Goal: Information Seeking & Learning: Learn about a topic

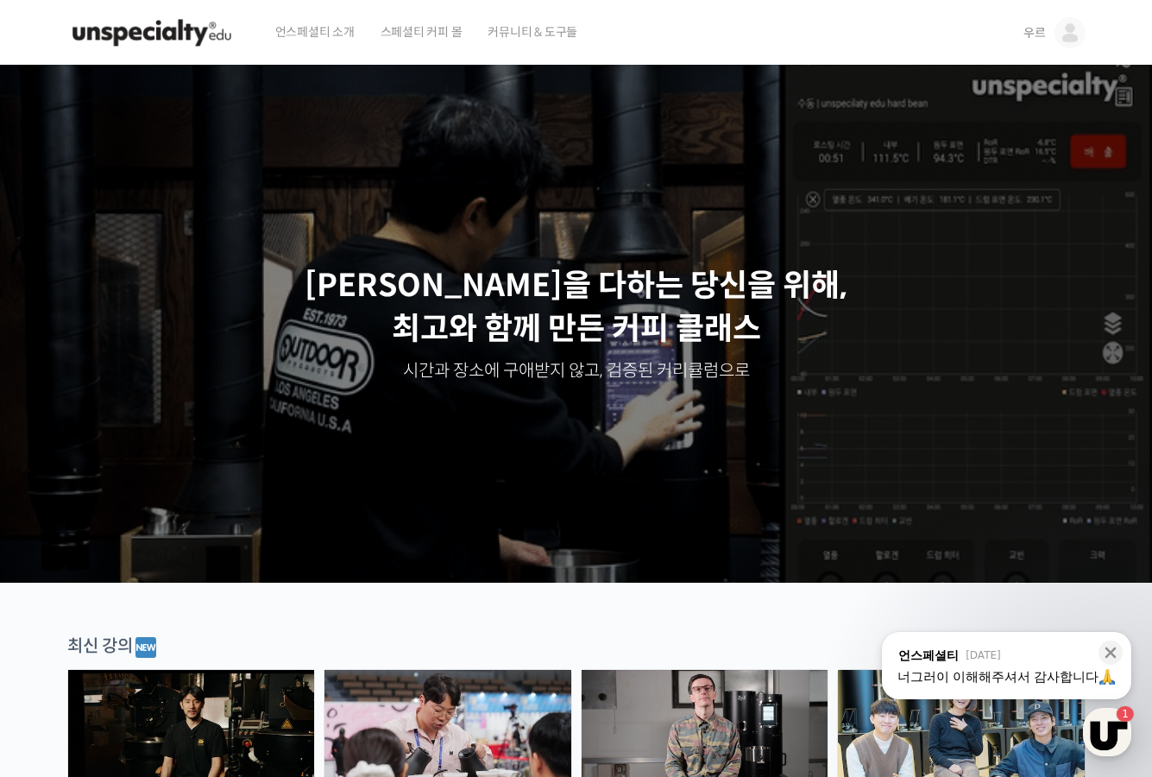
click at [1048, 31] on link "우르" at bounding box center [1054, 33] width 62 height 66
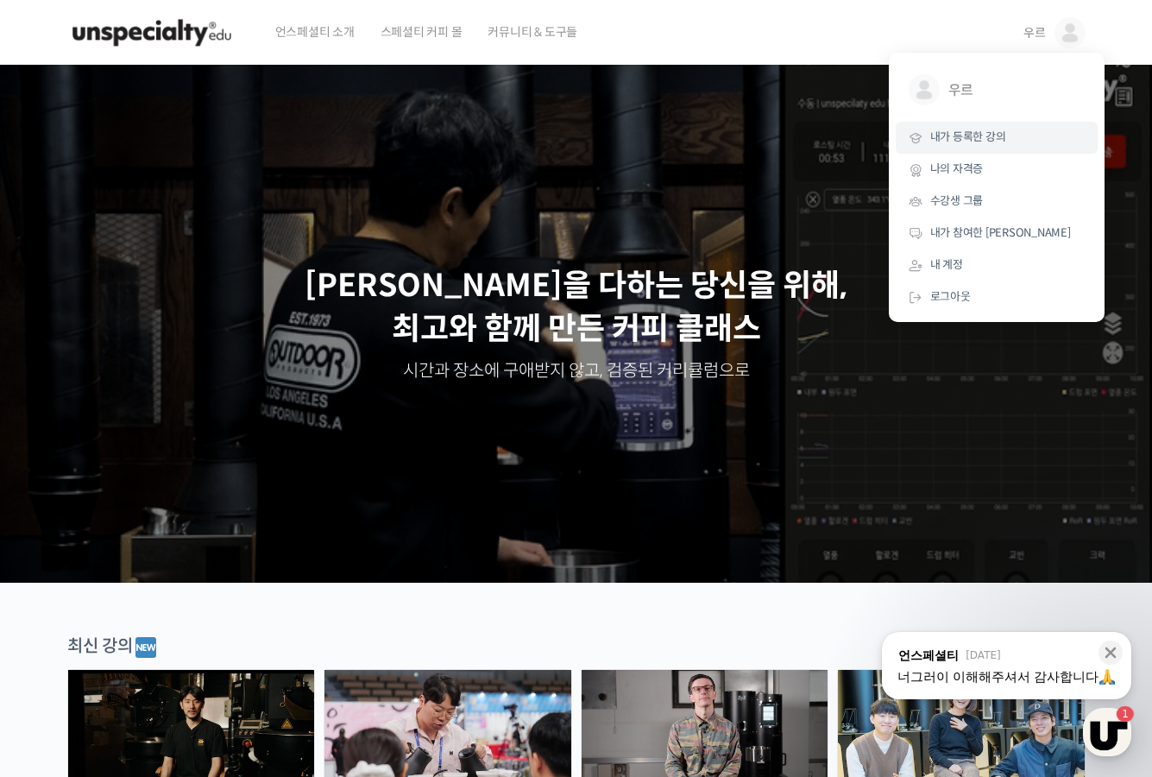
click at [967, 135] on span "내가 등록한 강의" at bounding box center [968, 136] width 76 height 15
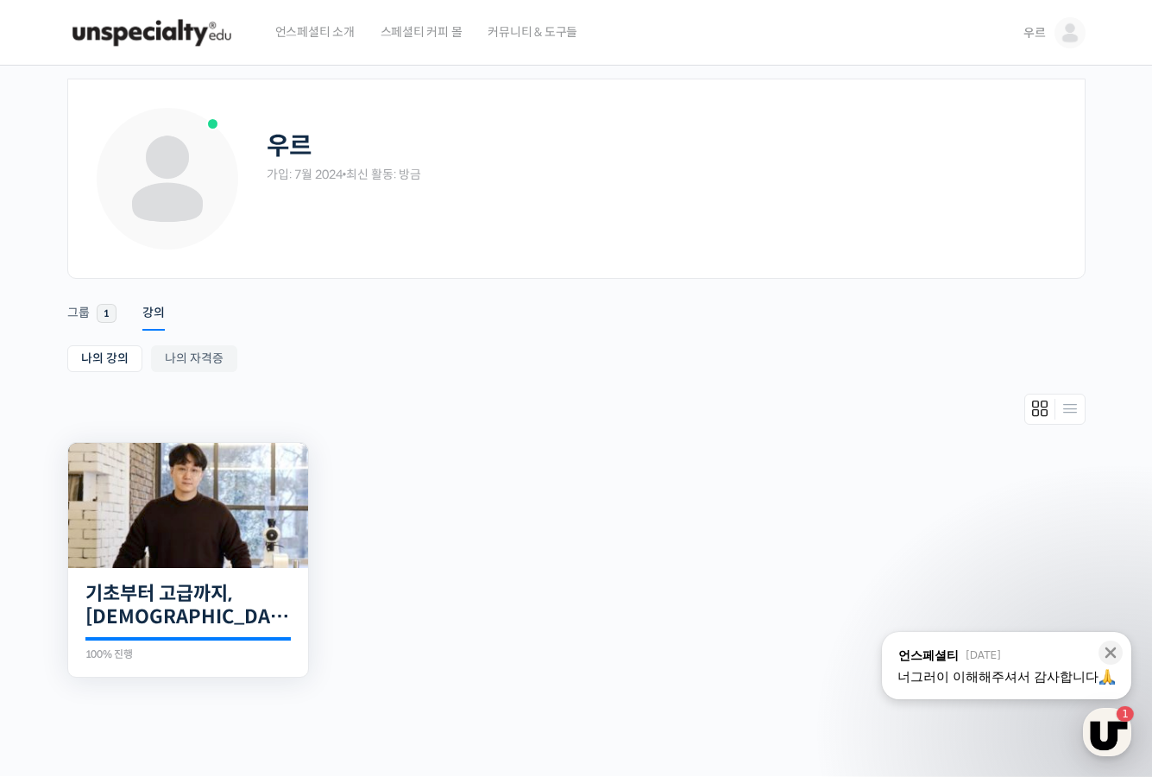
click at [233, 513] on img at bounding box center [188, 505] width 240 height 125
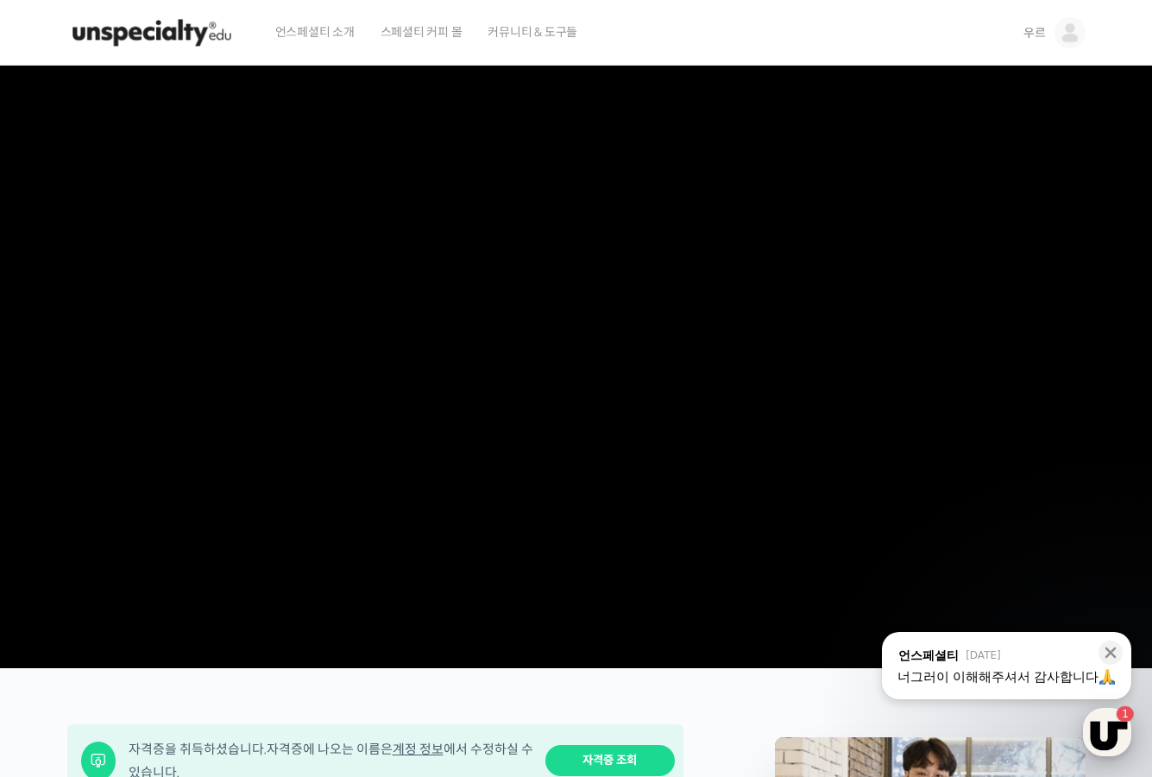
click at [1101, 718] on div "button" at bounding box center [1107, 732] width 48 height 48
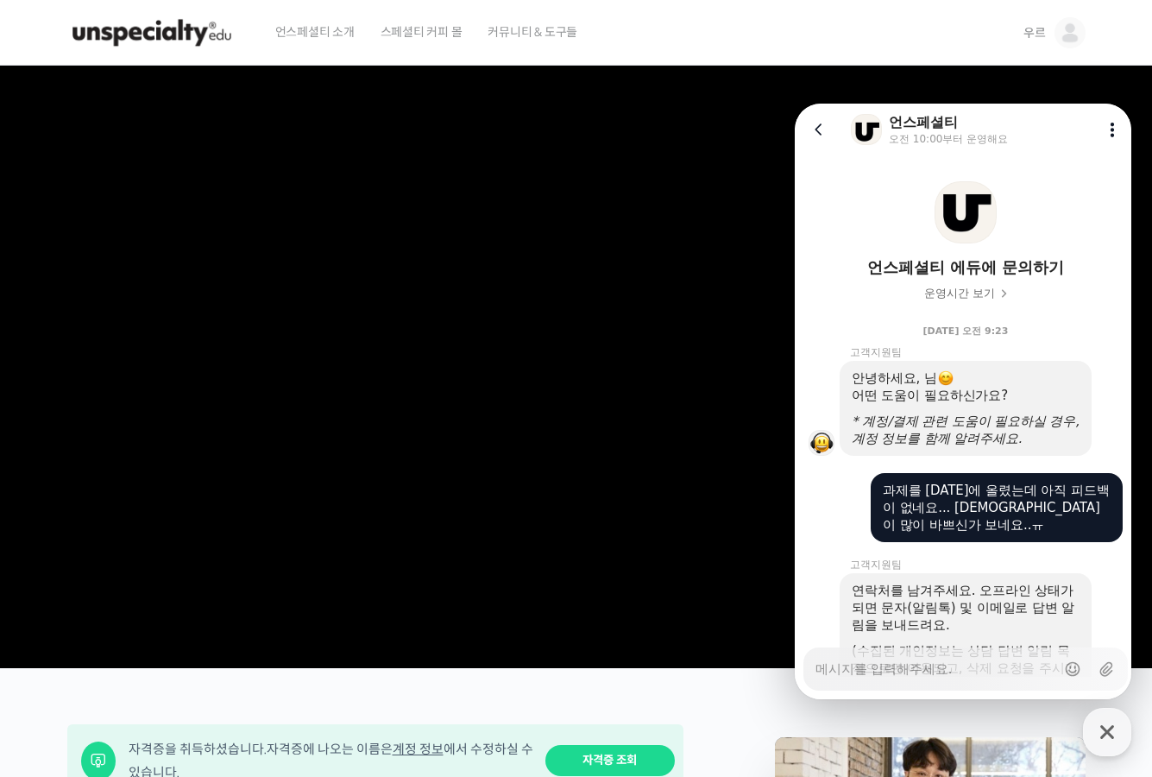
scroll to position [796, 0]
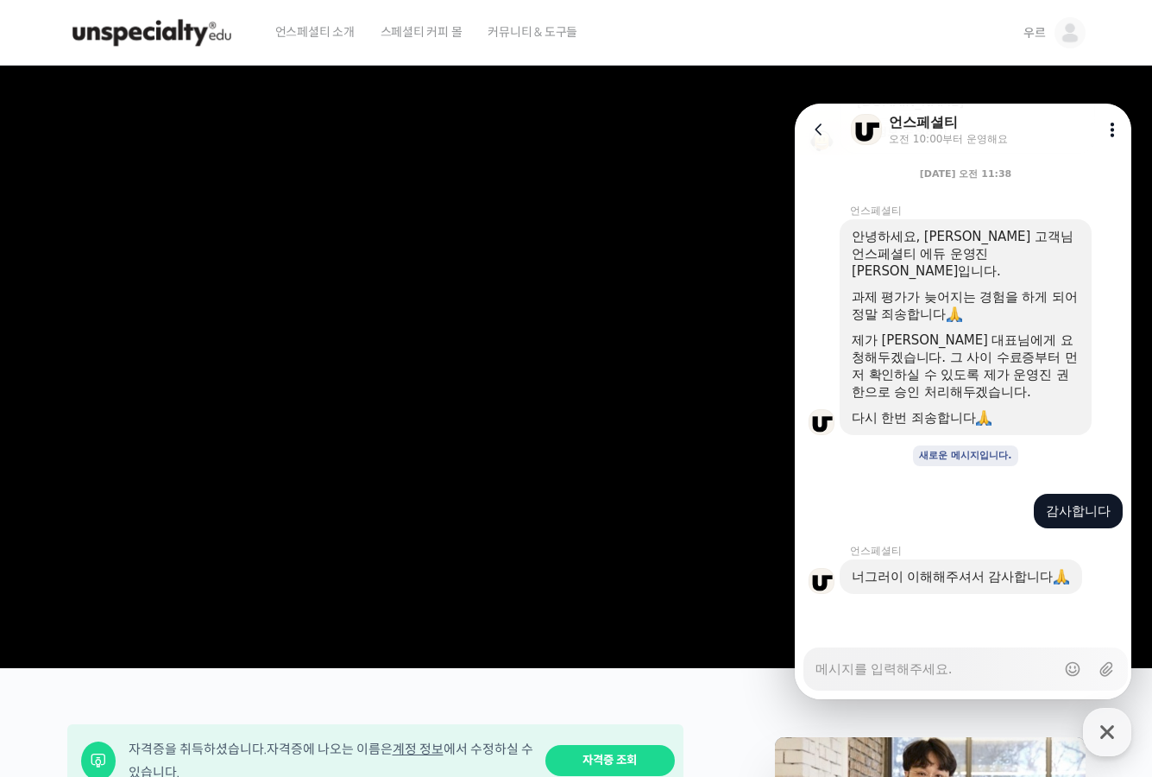
type textarea "x"
click at [825, 126] on icon at bounding box center [818, 129] width 17 height 17
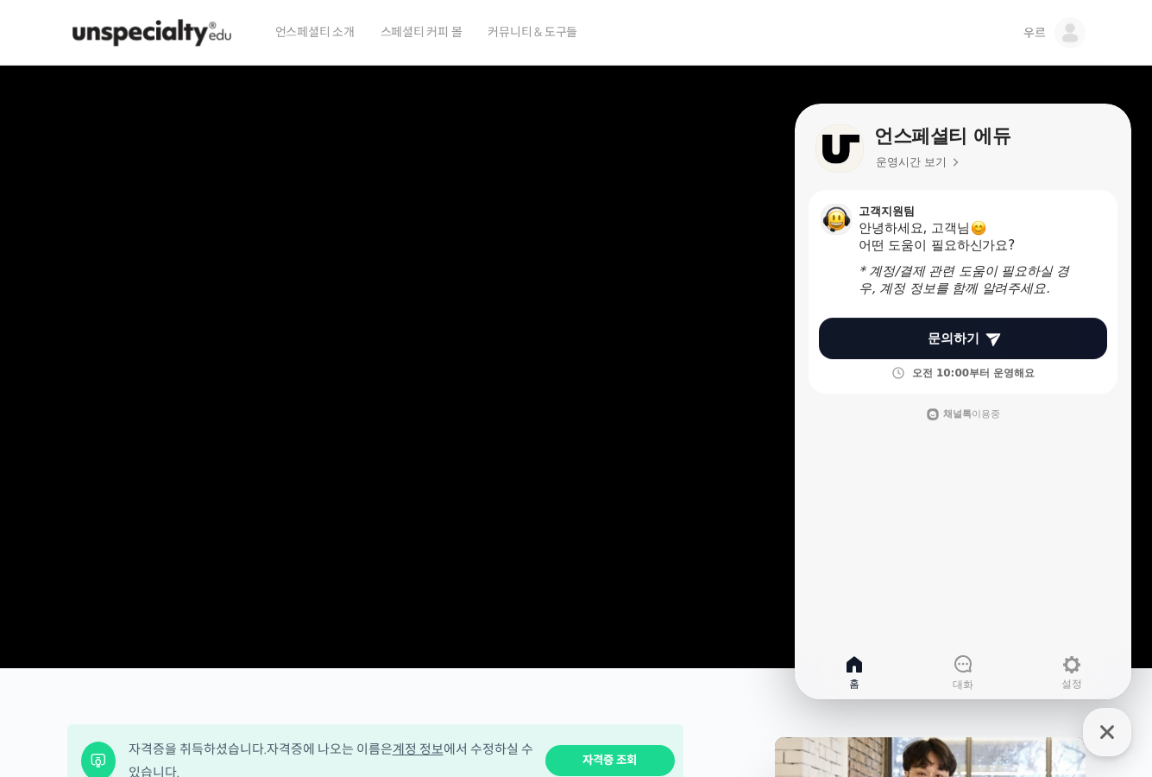
click at [893, 41] on div "언스페셜티 소개 스페셜티 커피 몰 커뮤니티 & 도구들" at bounding box center [633, 33] width 742 height 66
click at [1018, 32] on div "우르 우르 @lkh4214211722218371 내가 등록한 강의 나의 자격증 수강생 그룹 내가 참여한 게시글 내 계정 로그아웃" at bounding box center [1051, 33] width 69 height 66
click at [1028, 35] on span "우르" at bounding box center [1034, 33] width 22 height 16
click at [840, 675] on link "홈" at bounding box center [854, 672] width 109 height 43
click at [1099, 733] on icon "button" at bounding box center [1107, 731] width 31 height 31
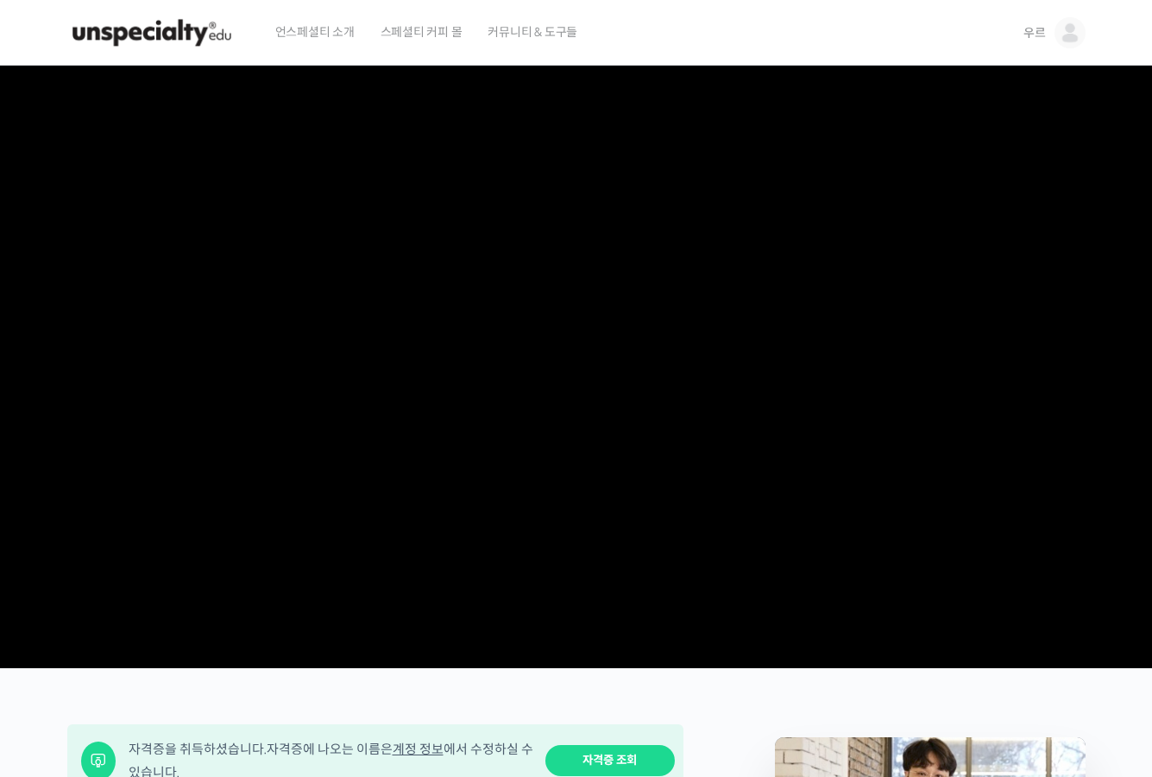
click at [1037, 25] on span "우르" at bounding box center [1034, 33] width 22 height 16
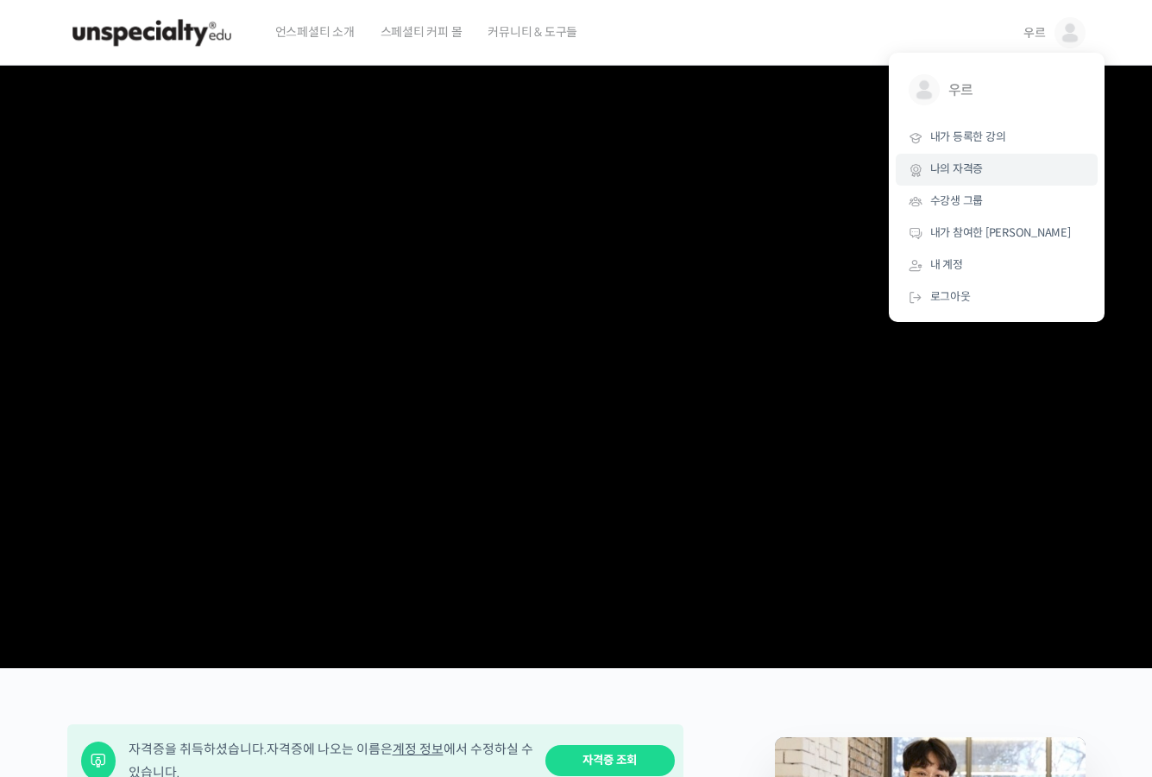
click at [984, 181] on link "나의 자격증" at bounding box center [997, 170] width 202 height 32
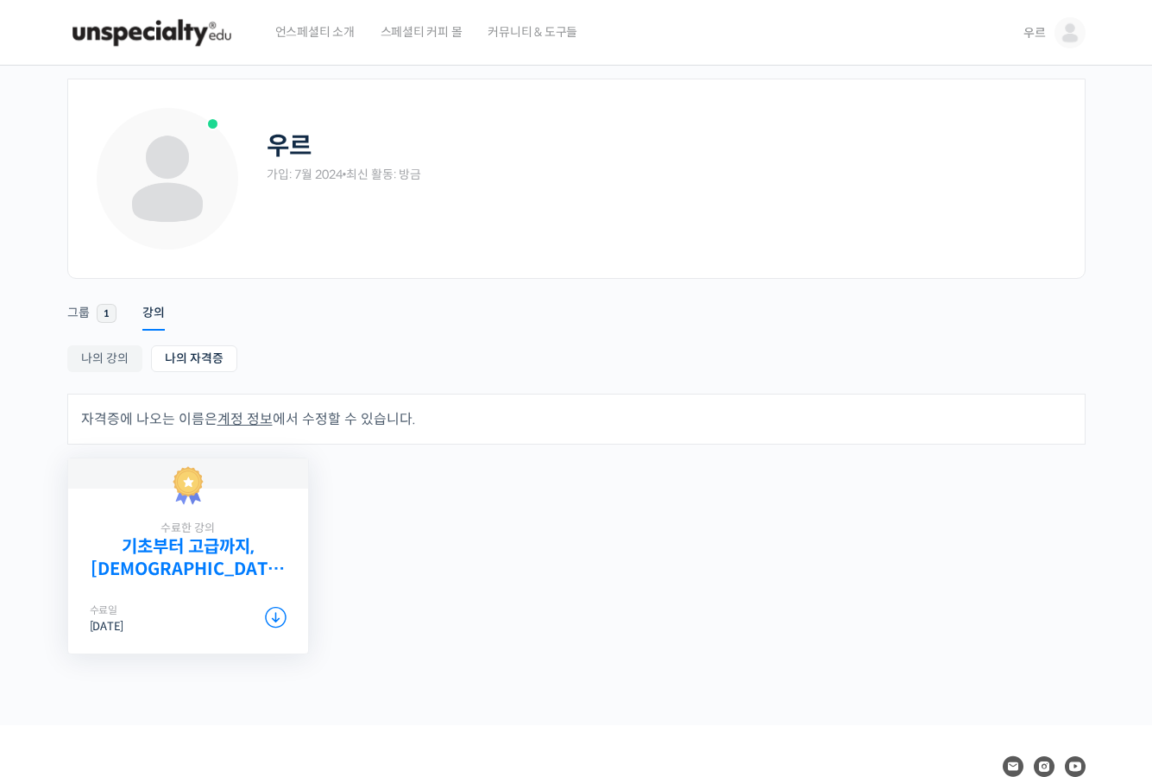
click at [136, 564] on link "기초부터 고급까지, [DEMOGRAPHIC_DATA] 국가대표 [PERSON_NAME] 바리[PERSON_NAME]의 브루잉 클래스" at bounding box center [188, 557] width 197 height 43
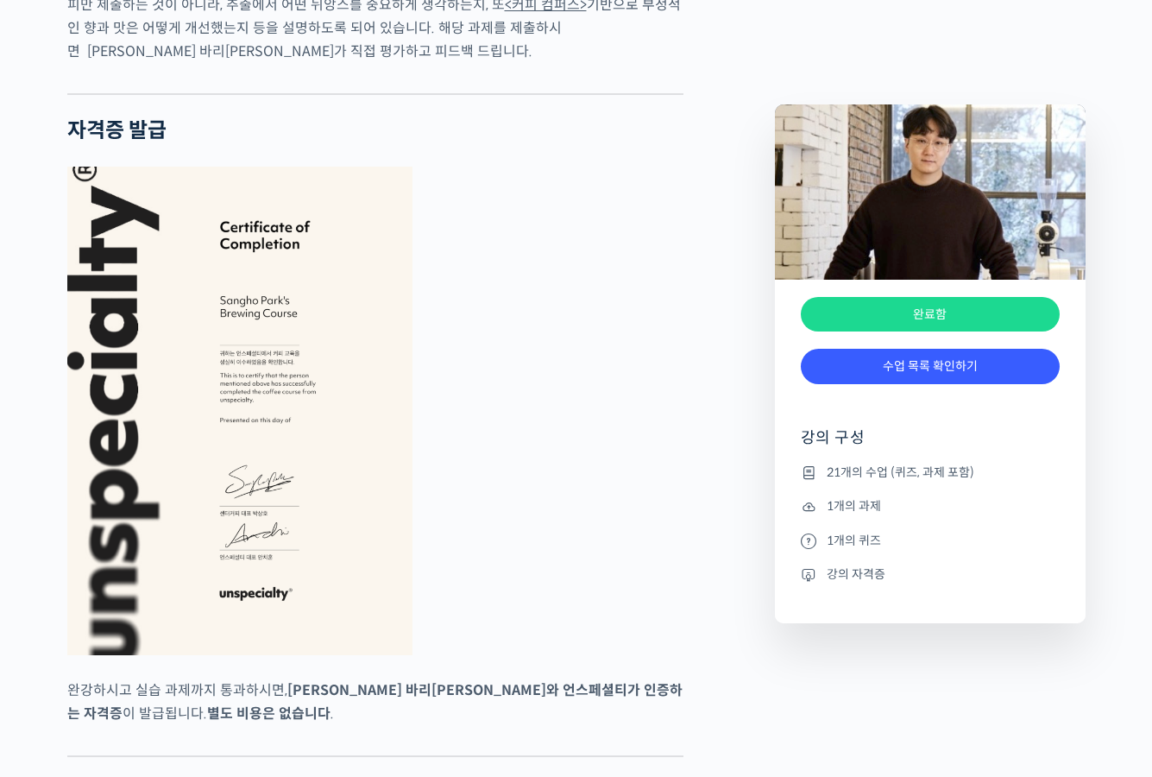
scroll to position [5350, 0]
click at [327, 459] on img at bounding box center [239, 411] width 345 height 488
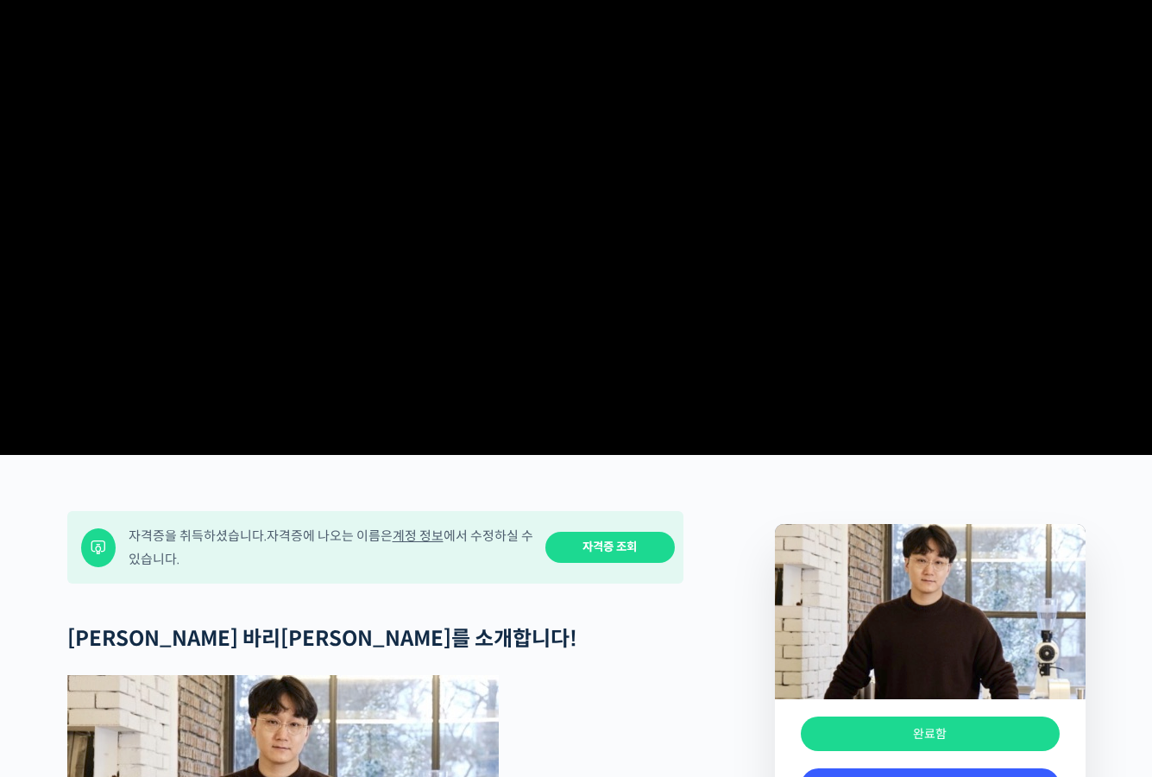
scroll to position [0, 0]
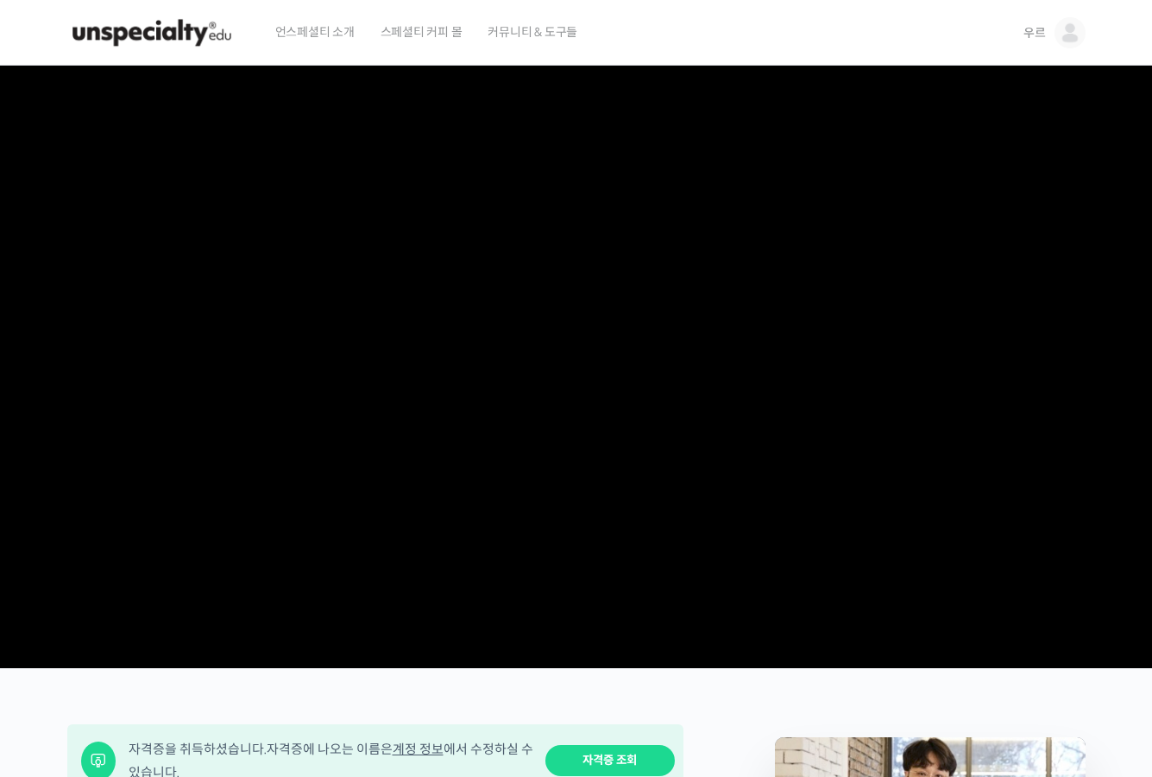
click at [1037, 31] on span "우르" at bounding box center [1034, 33] width 22 height 16
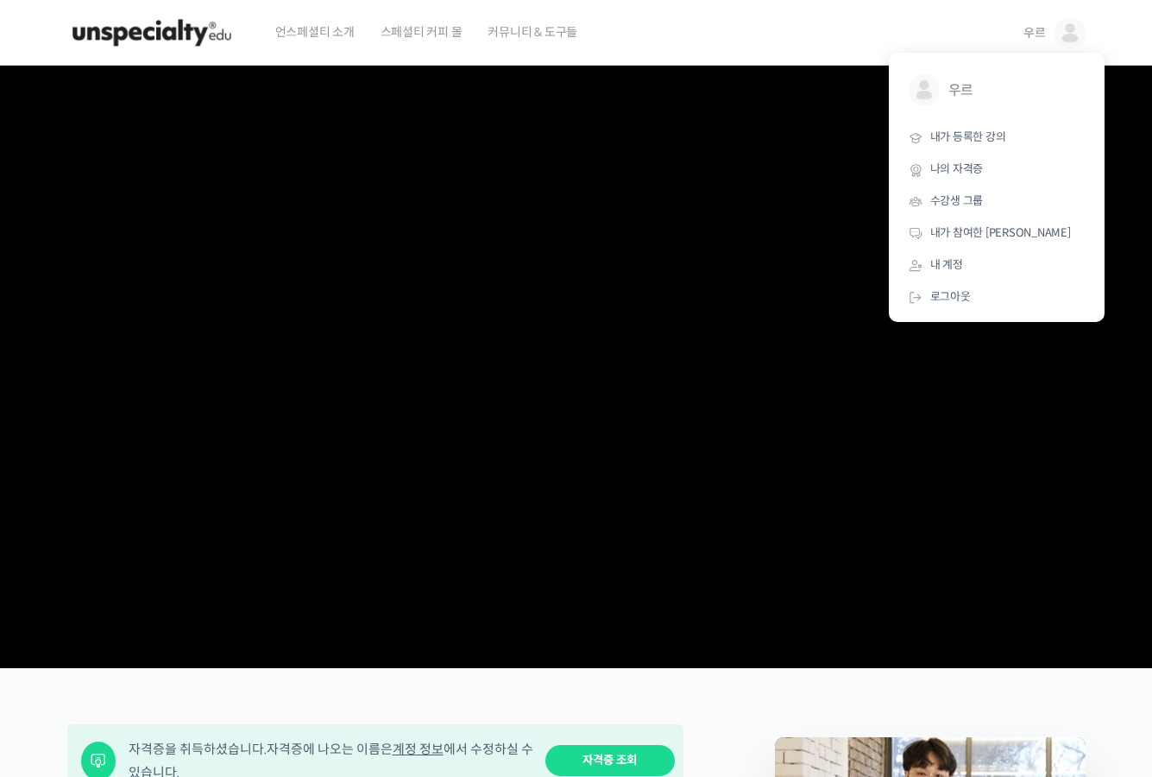
click at [129, 32] on img at bounding box center [151, 33] width 169 height 52
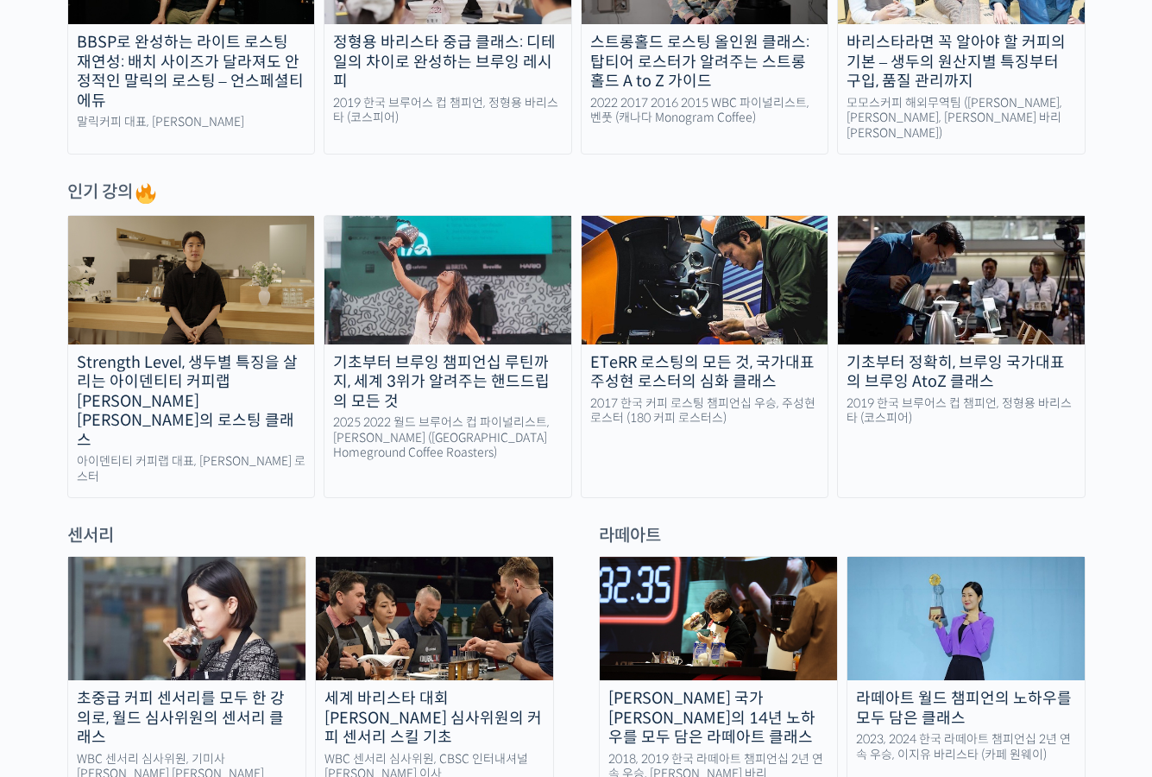
scroll to position [777, 0]
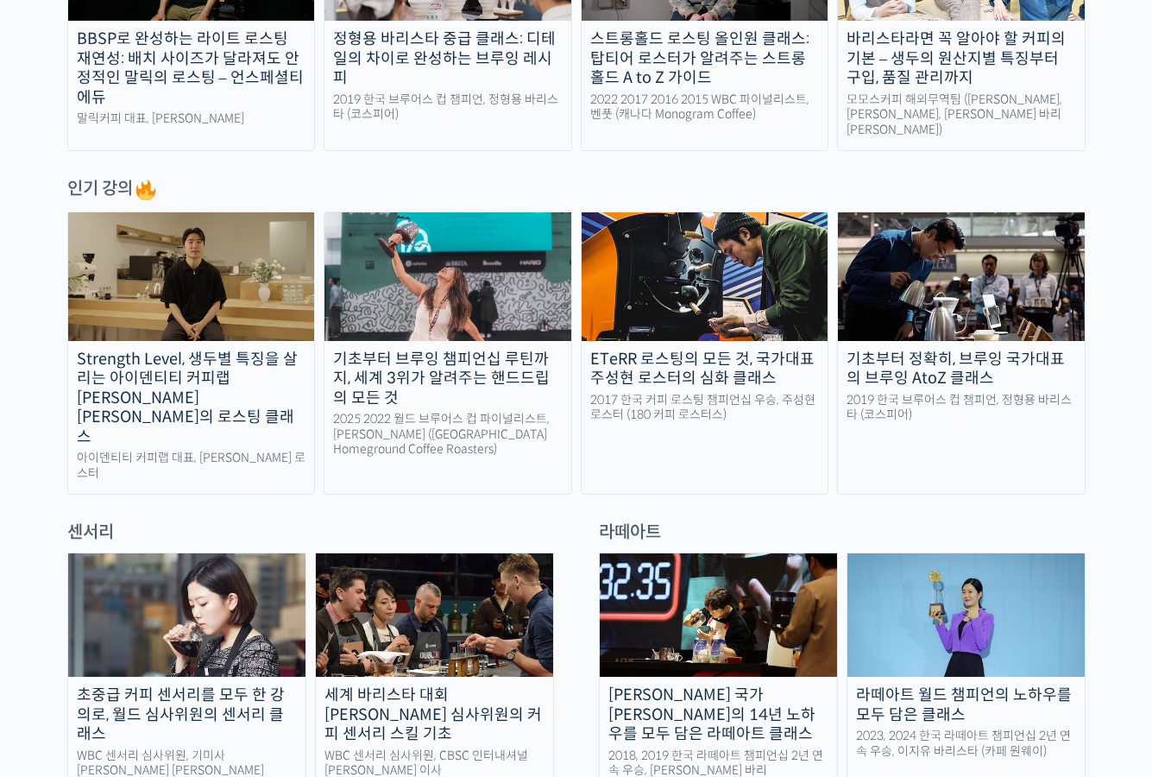
drag, startPoint x: 396, startPoint y: 171, endPoint x: 759, endPoint y: -263, distance: 566.0
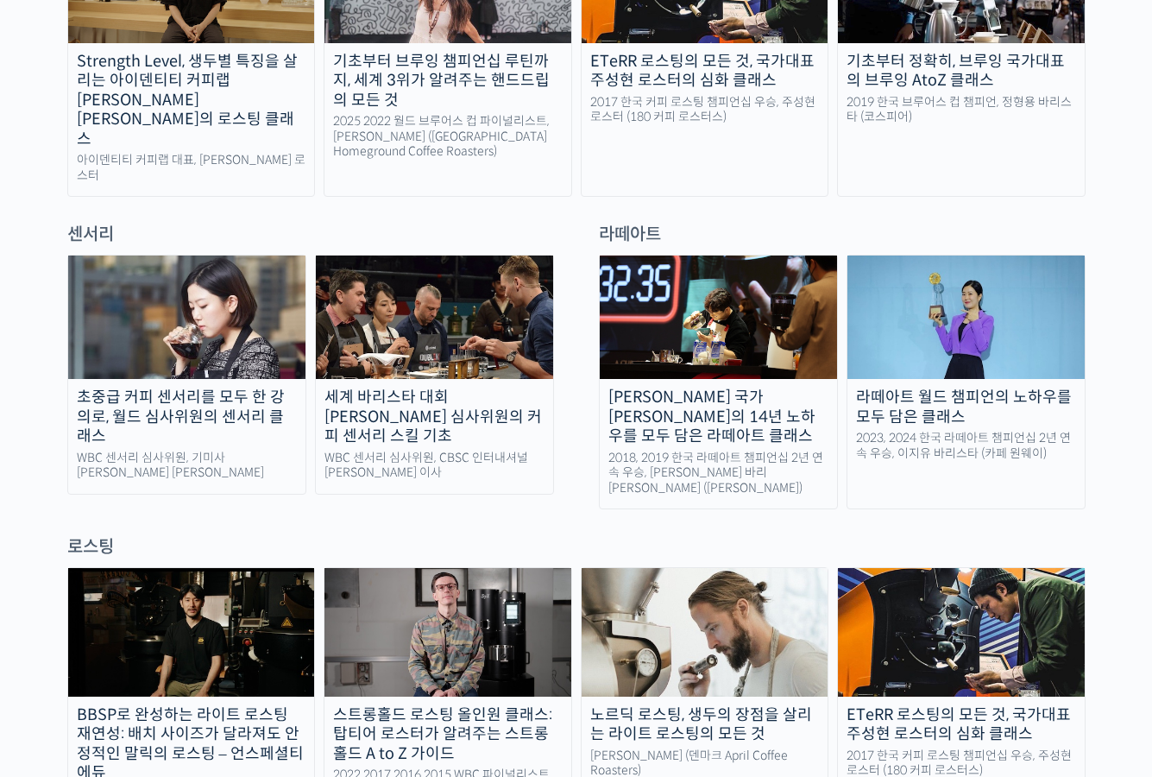
scroll to position [1381, 0]
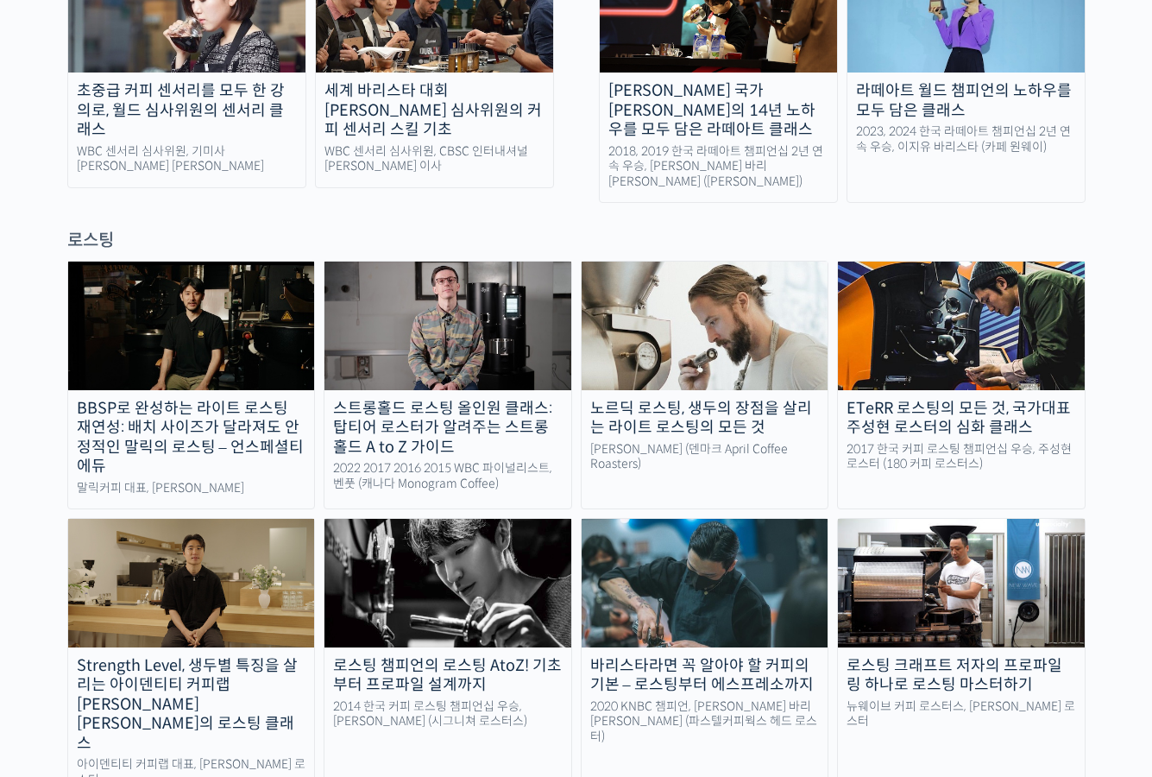
click at [522, 268] on img at bounding box center [447, 325] width 247 height 128
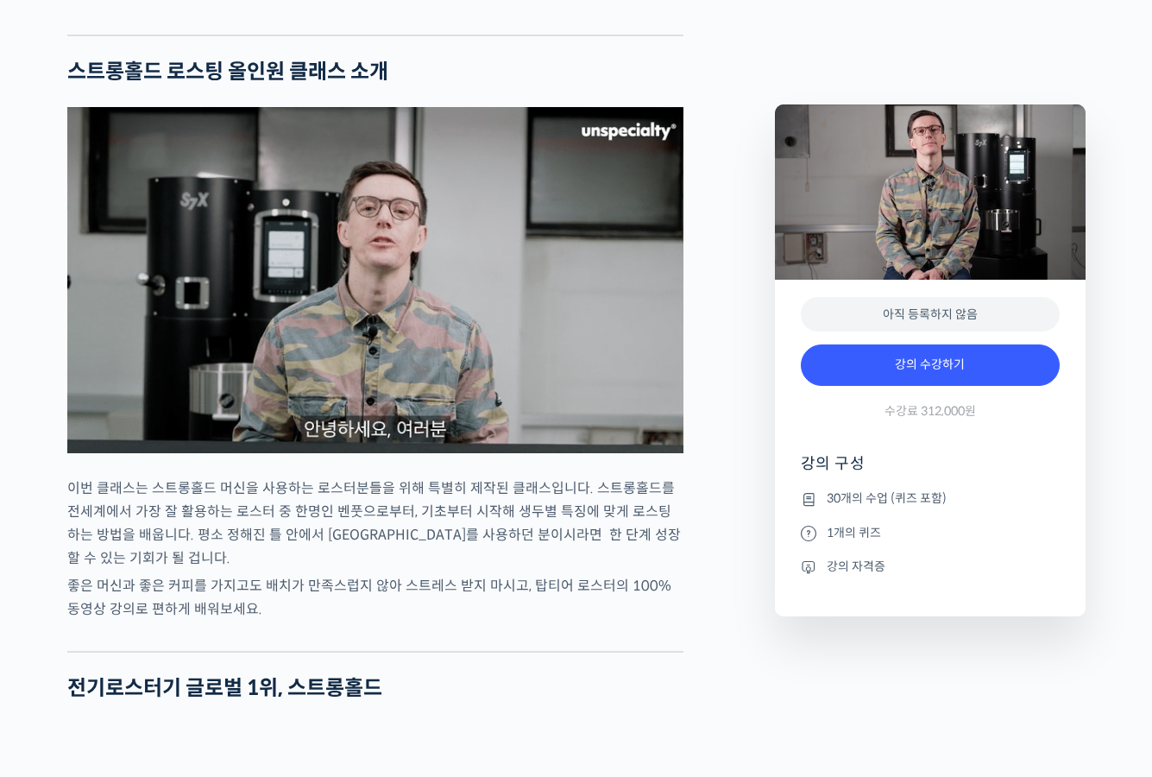
scroll to position [1899, 0]
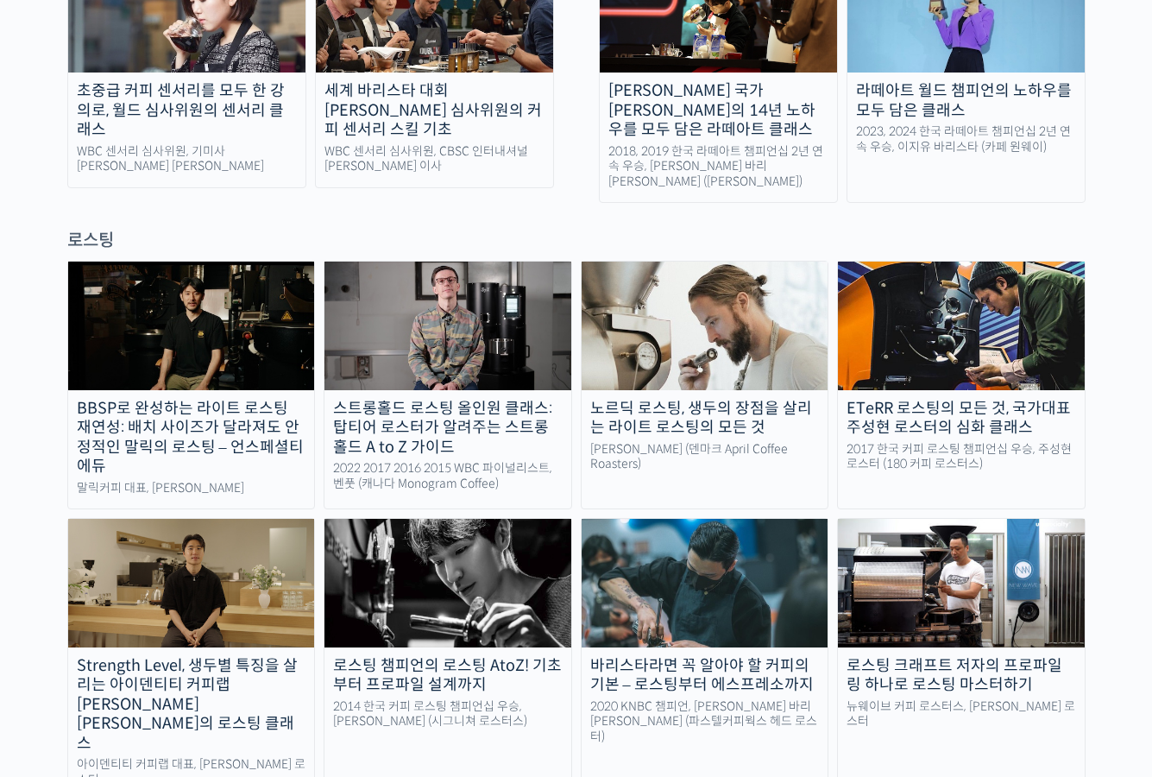
scroll to position [1381, 0]
click at [218, 566] on img at bounding box center [191, 583] width 247 height 128
